Goal: Information Seeking & Learning: Learn about a topic

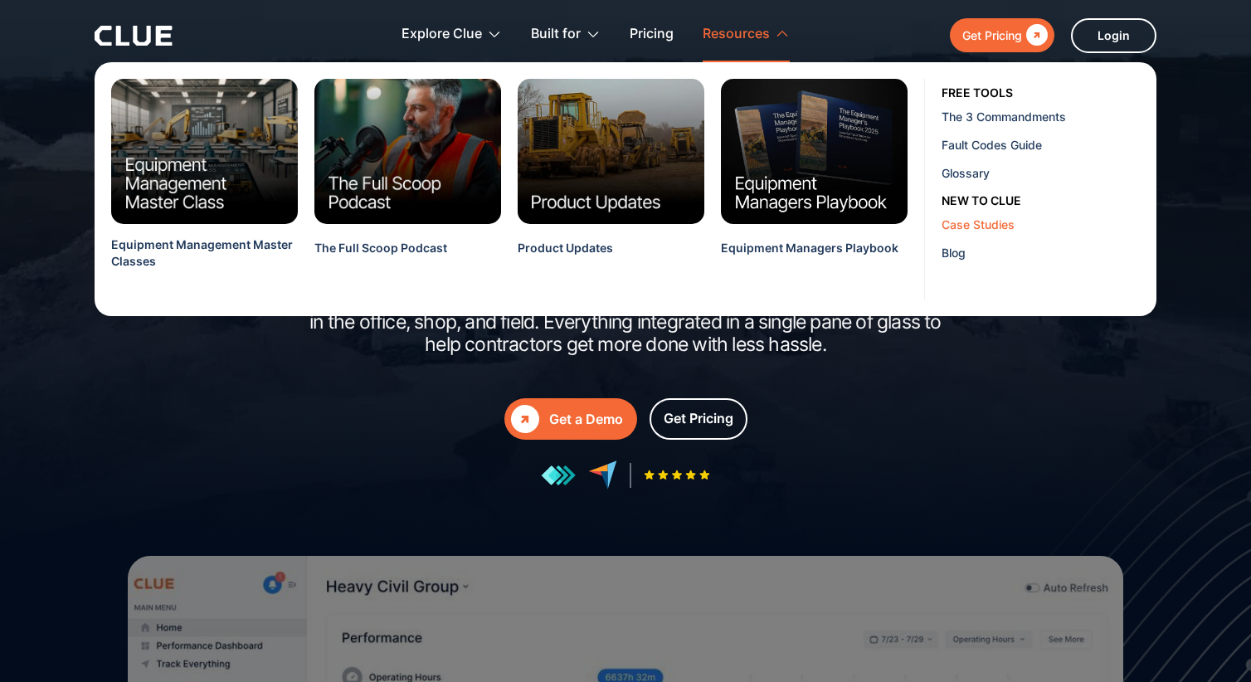
click at [973, 224] on div "Case Studies" at bounding box center [1043, 224] width 202 height 17
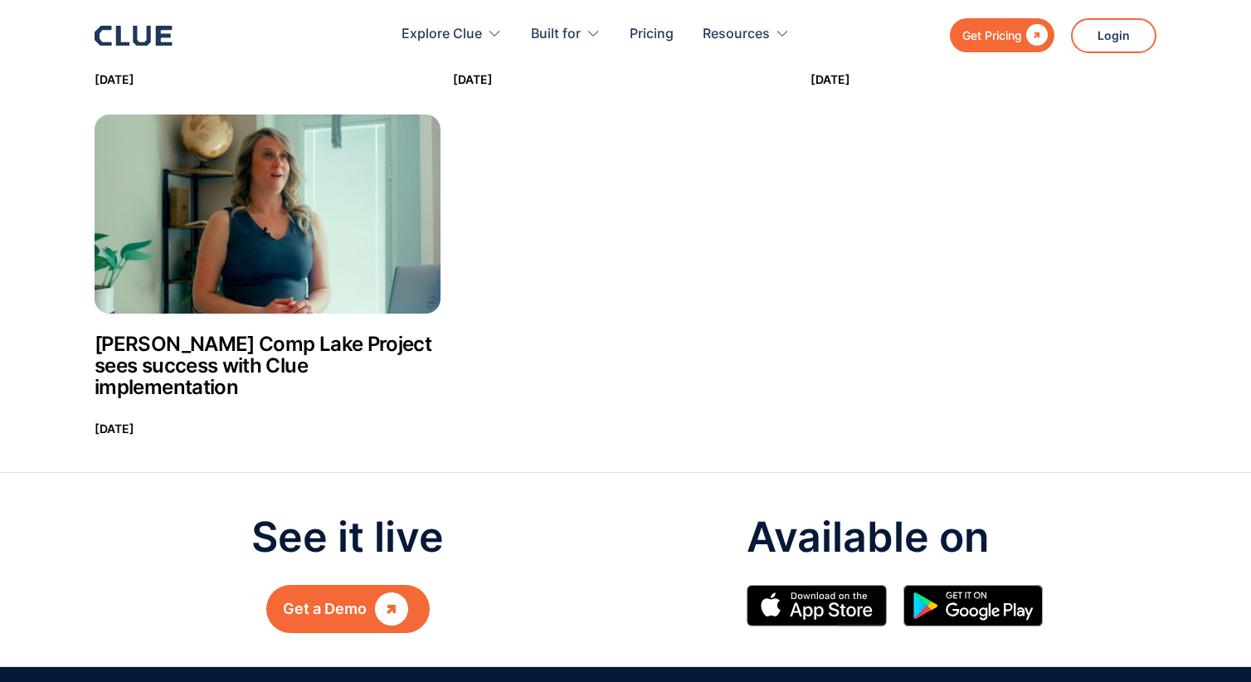
scroll to position [507, 0]
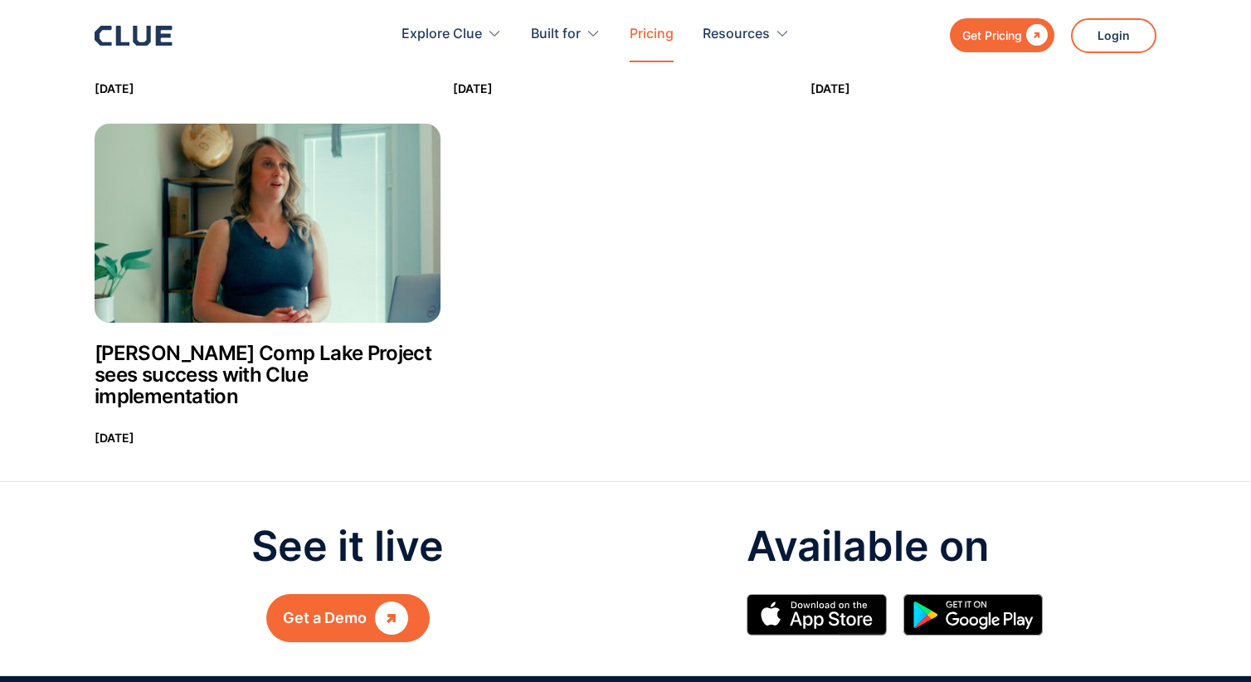
click at [651, 27] on link "Pricing" at bounding box center [652, 34] width 44 height 52
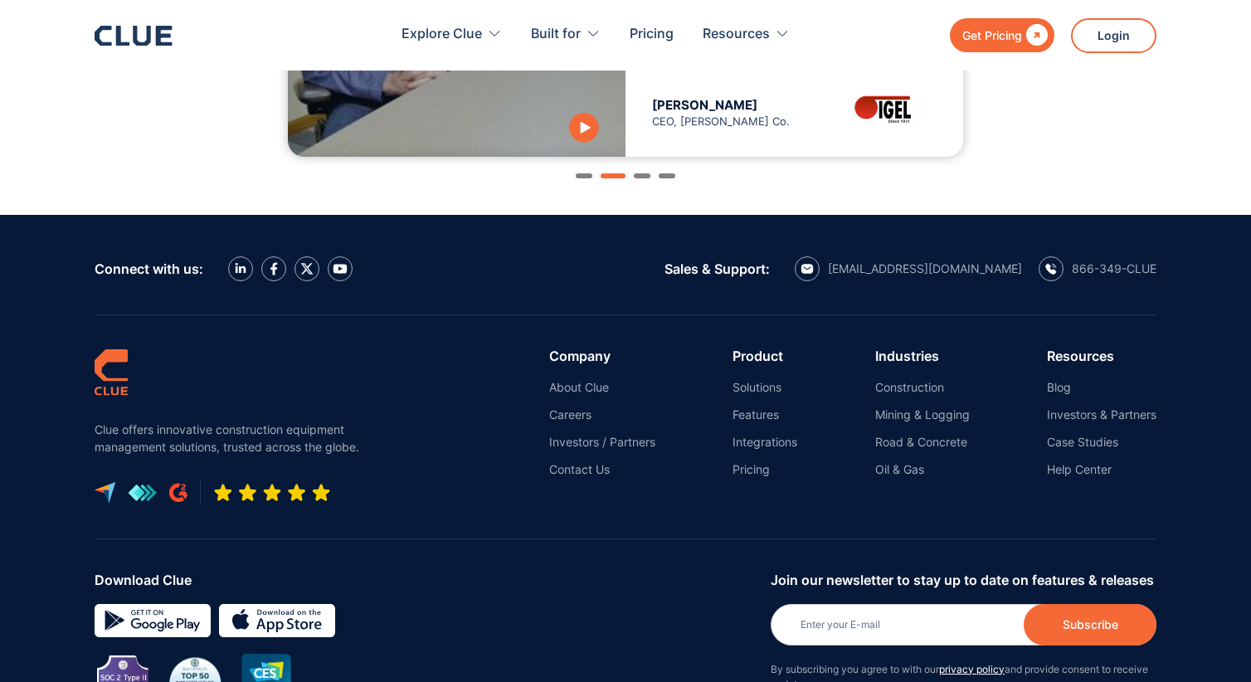
scroll to position [2035, 0]
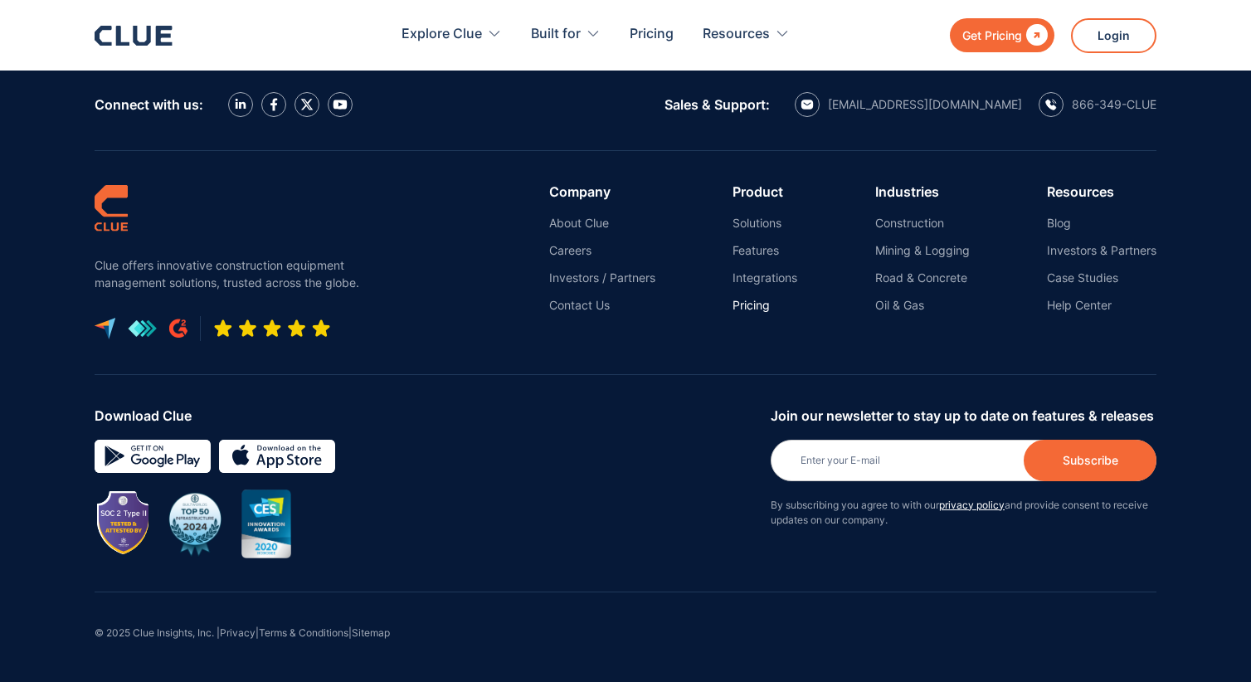
click at [747, 308] on link "Pricing" at bounding box center [765, 305] width 65 height 15
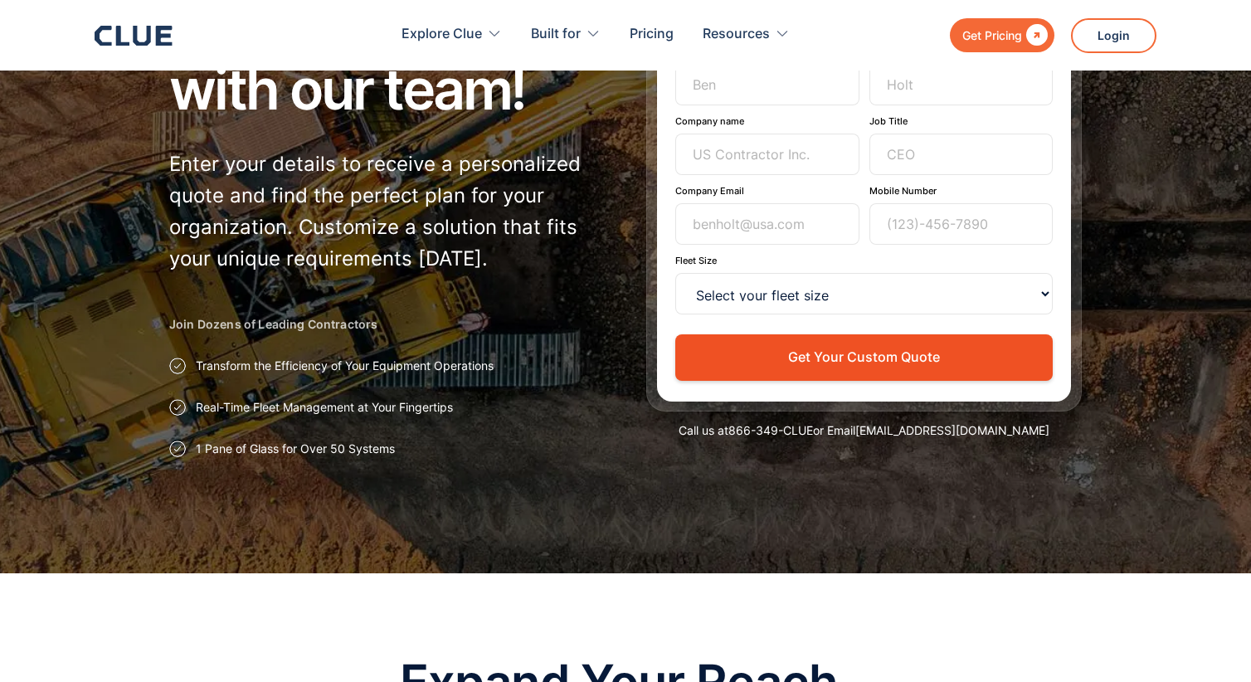
scroll to position [208, 0]
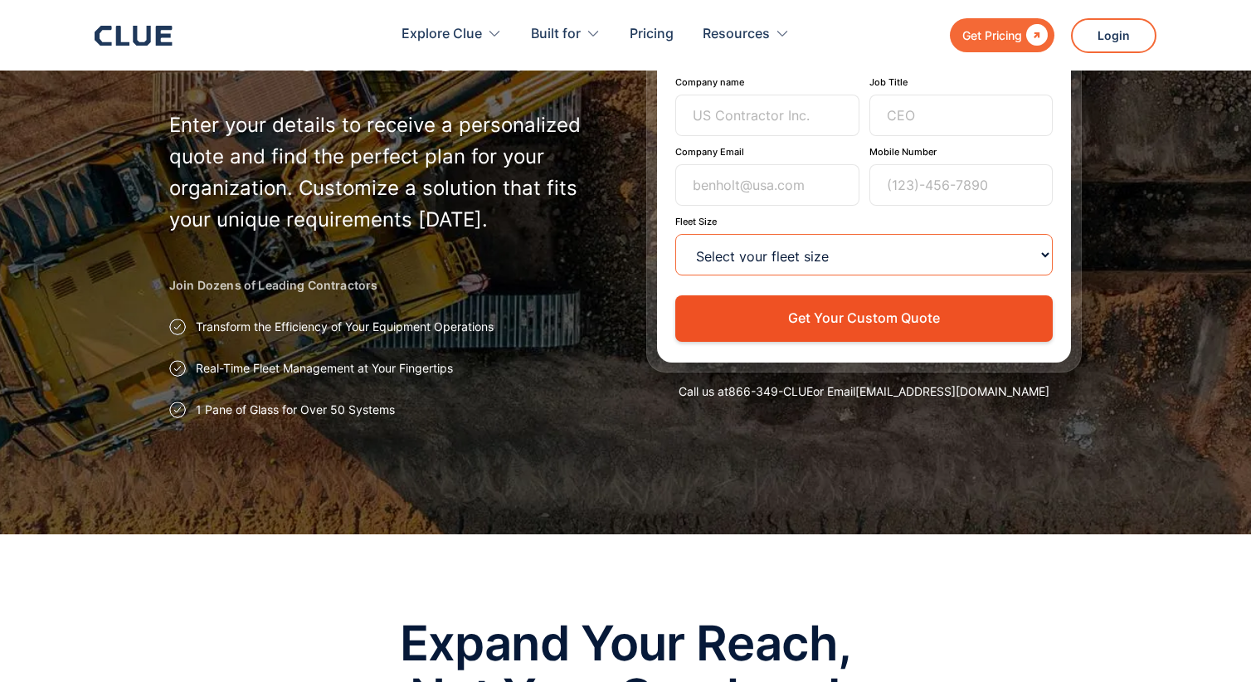
click at [854, 255] on select "Select your fleet size <15 15-99 100-499 500-999 >1000" at bounding box center [864, 254] width 378 height 41
